Goal: Browse casually: Explore the website without a specific task or goal

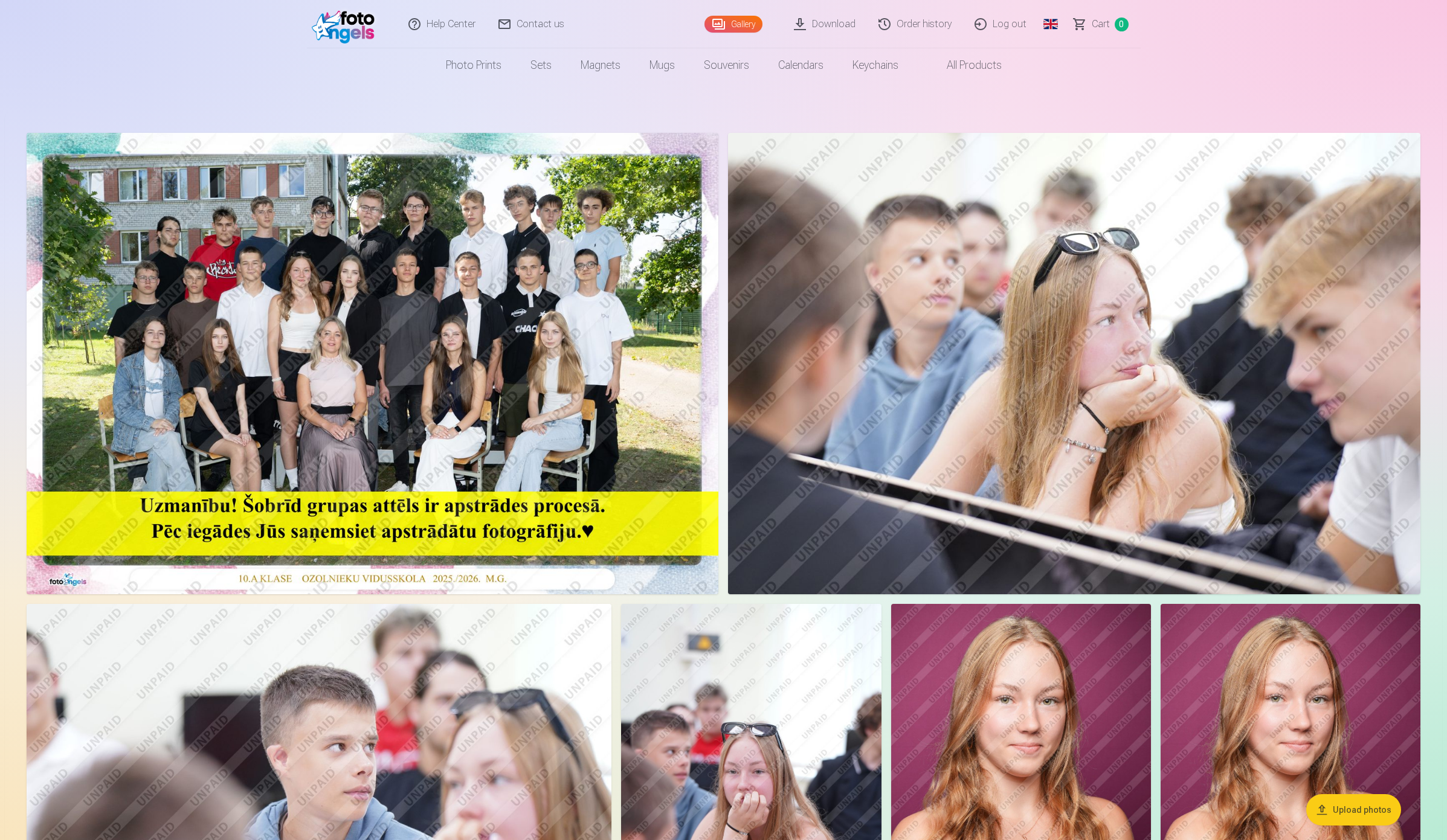
click at [1049, 25] on link "Global" at bounding box center [1050, 24] width 24 height 48
click at [986, 55] on link "Latvian (lv)" at bounding box center [987, 55] width 141 height 24
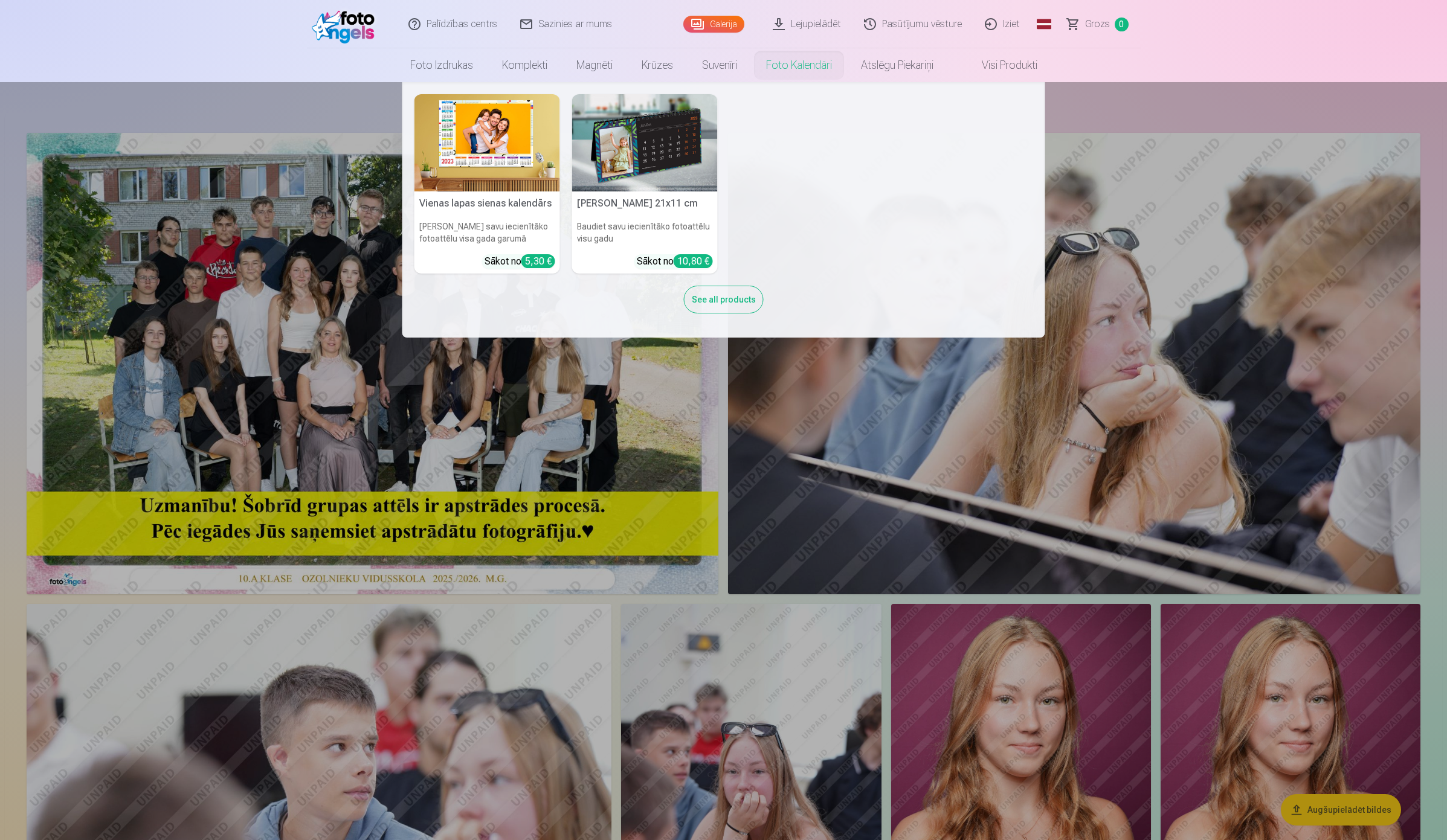
click at [807, 71] on link "Foto kalendāri" at bounding box center [799, 65] width 95 height 34
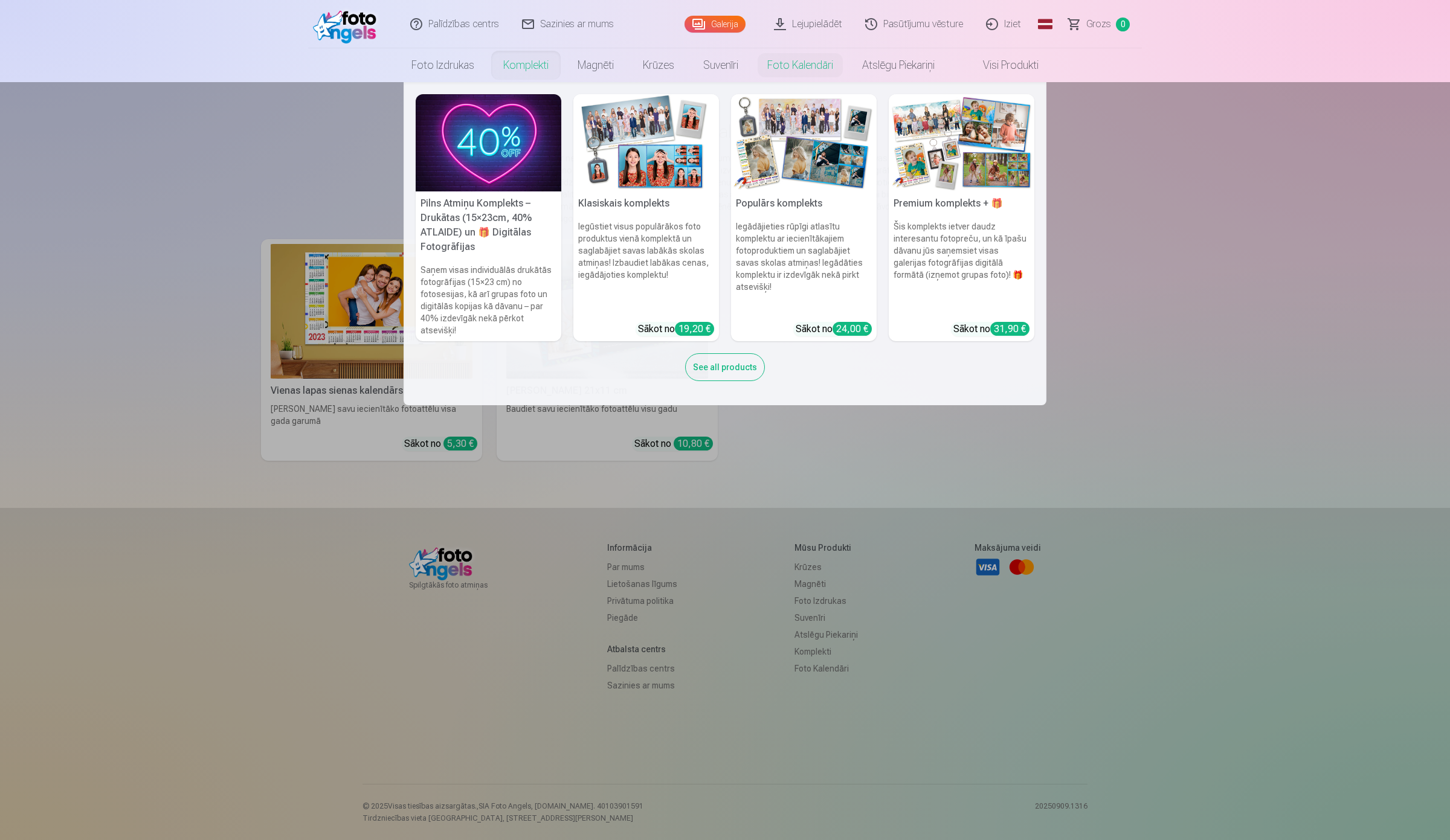
click at [524, 67] on link "Komplekti" at bounding box center [525, 65] width 75 height 34
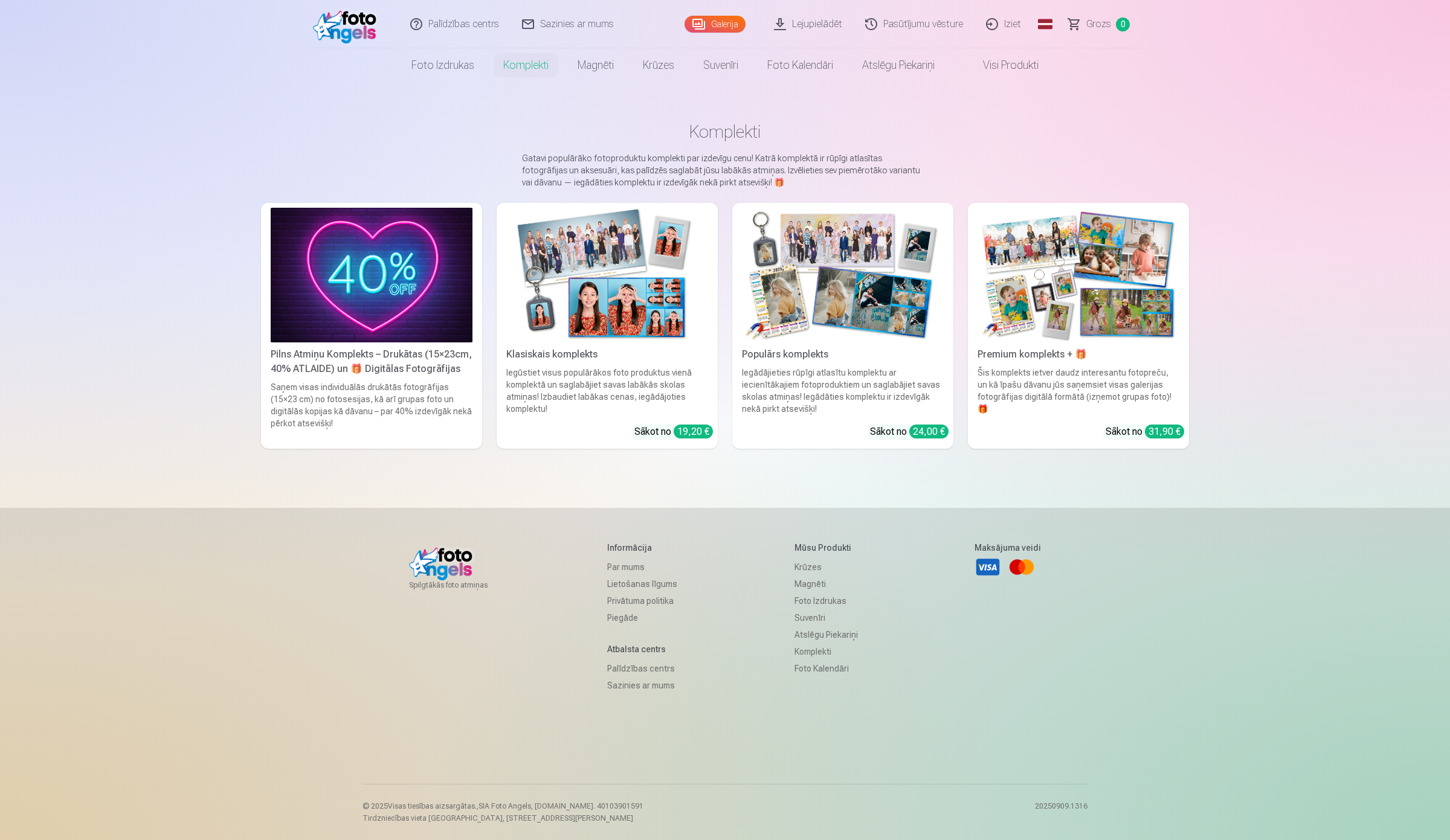
click at [1014, 68] on link "Visi produkti" at bounding box center [1001, 65] width 104 height 34
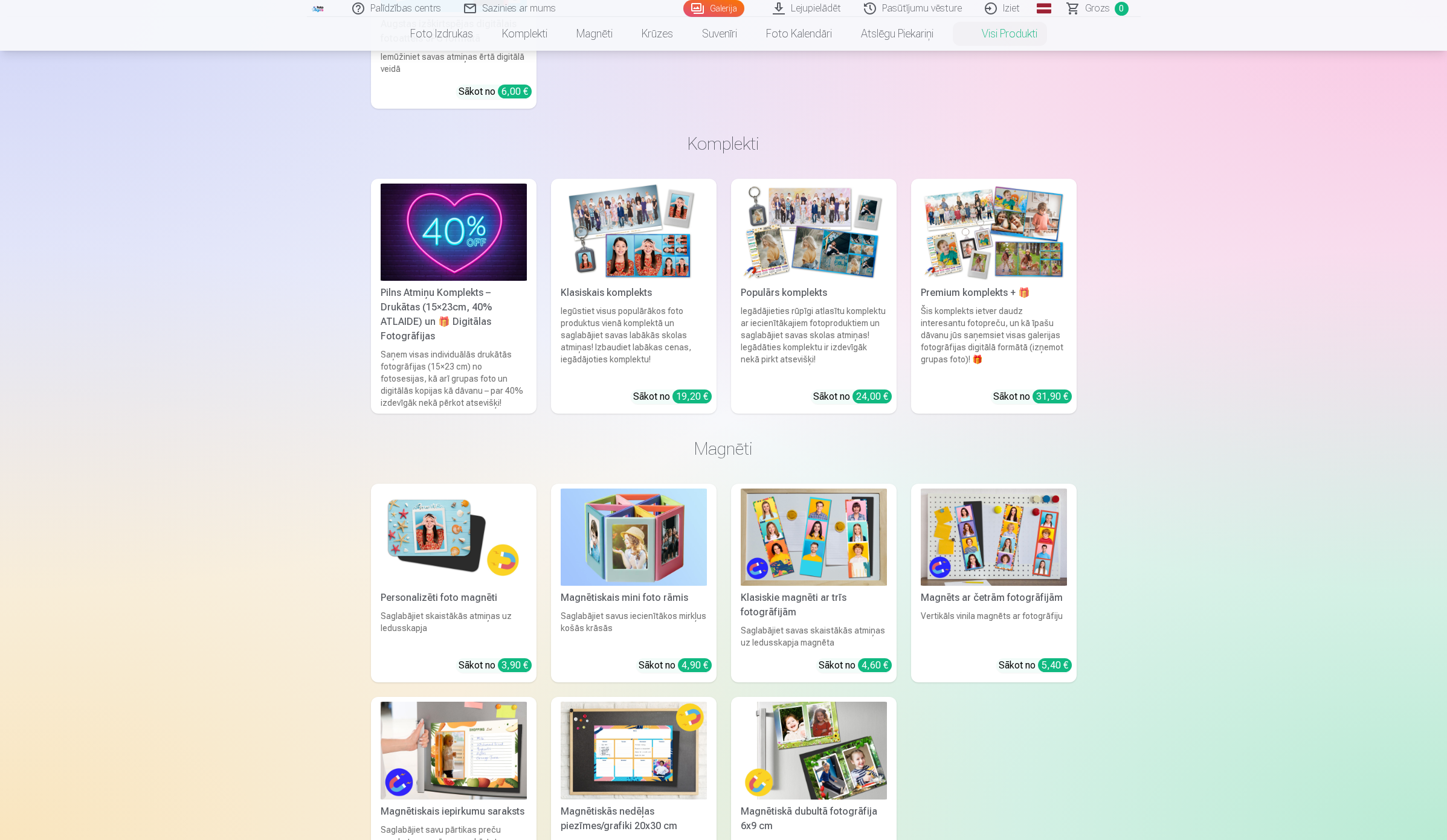
scroll to position [453, 0]
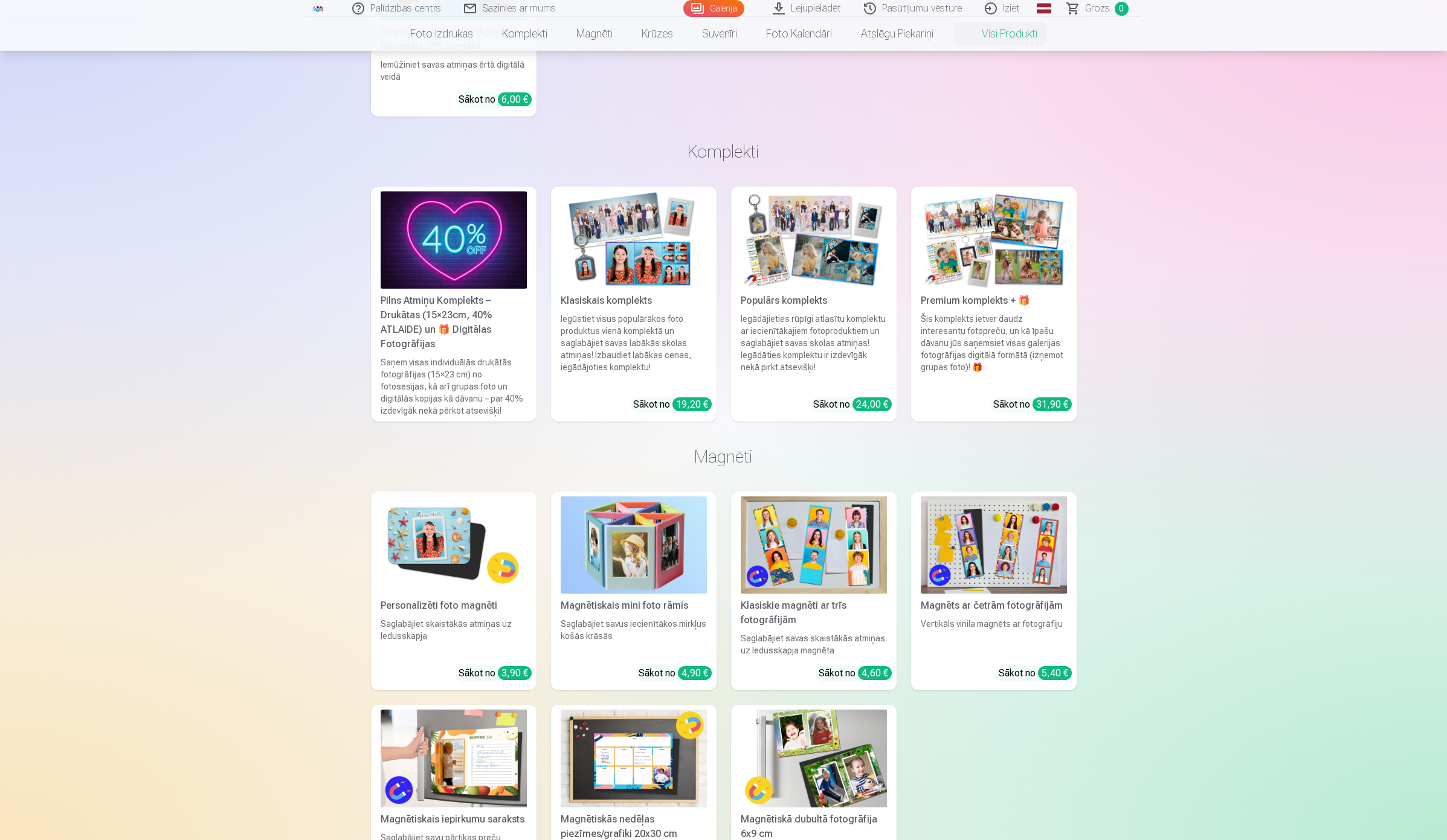
click at [784, 273] on img at bounding box center [814, 240] width 146 height 98
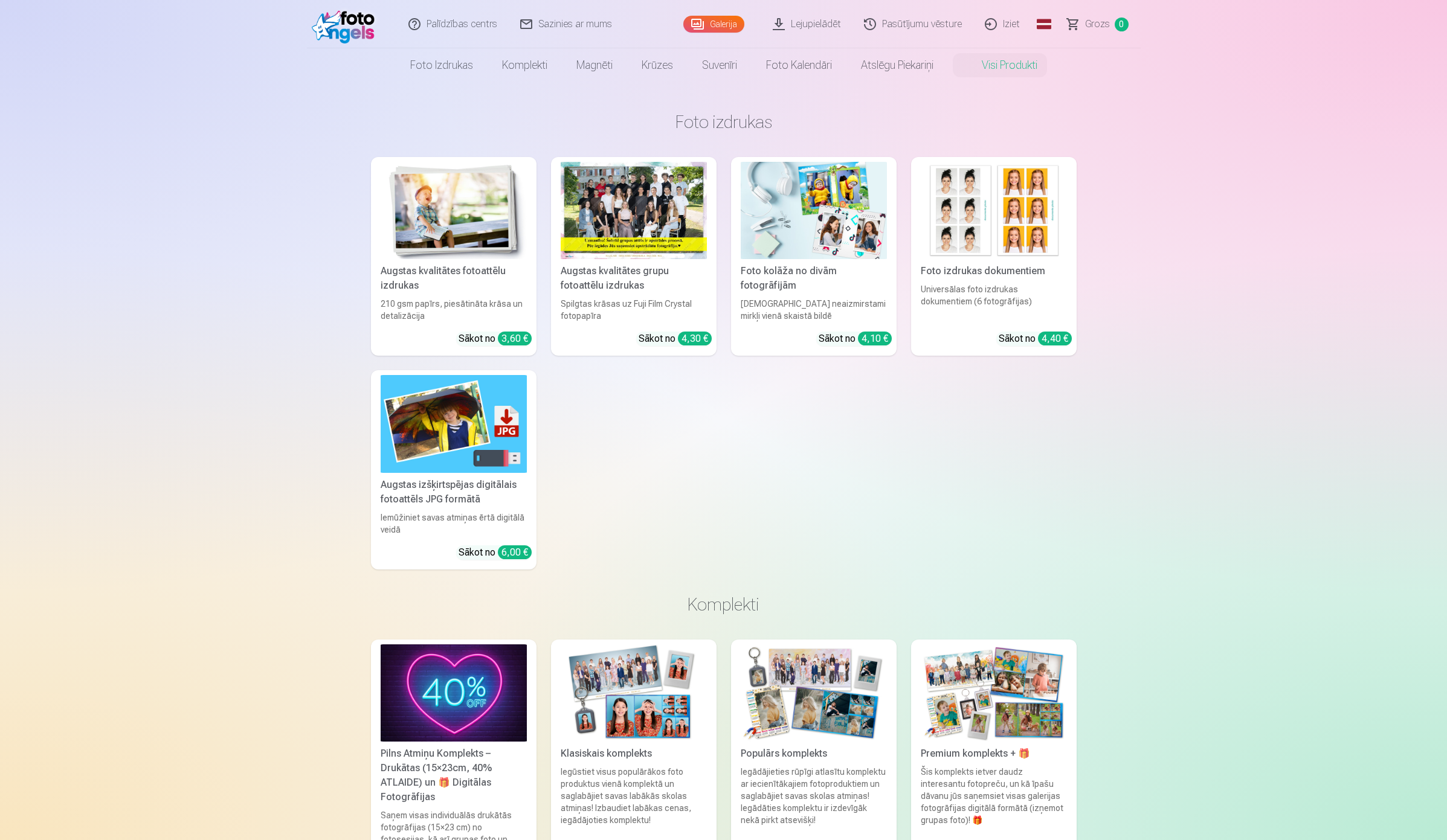
click at [956, 717] on img at bounding box center [994, 693] width 146 height 98
